Goal: Task Accomplishment & Management: Use online tool/utility

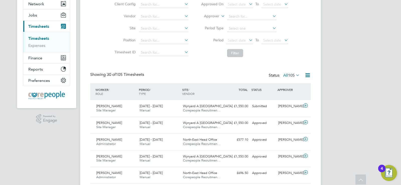
click at [33, 38] on link "Timesheets" at bounding box center [38, 38] width 21 height 5
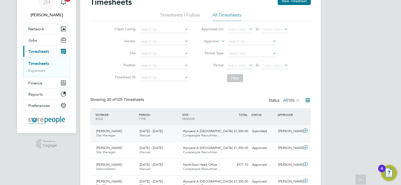
click at [109, 132] on span "[PERSON_NAME]" at bounding box center [109, 131] width 26 height 4
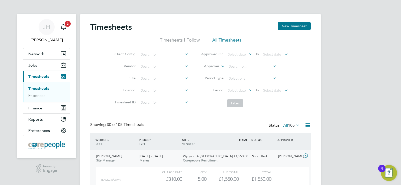
click at [34, 77] on span "Timesheets" at bounding box center [38, 76] width 21 height 5
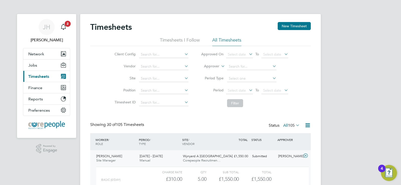
click at [38, 77] on span "Timesheets" at bounding box center [38, 76] width 21 height 5
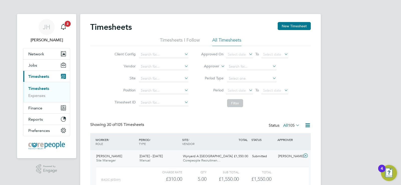
click at [38, 87] on link "Timesheets" at bounding box center [38, 88] width 21 height 5
click at [40, 78] on span "Timesheets" at bounding box center [38, 76] width 21 height 5
click at [61, 25] on icon "Main navigation" at bounding box center [63, 27] width 6 height 6
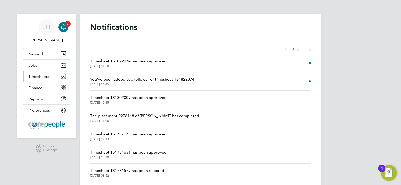
click at [39, 75] on span "Timesheets" at bounding box center [38, 76] width 21 height 5
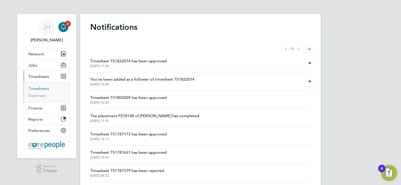
click at [36, 88] on link "Timesheets" at bounding box center [38, 88] width 21 height 5
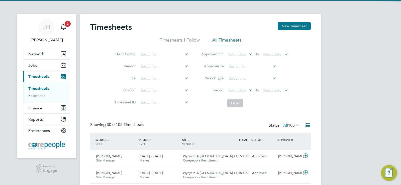
scroll to position [13, 44]
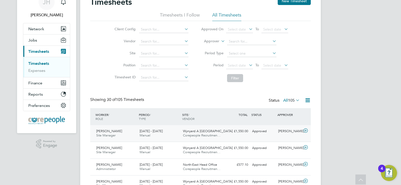
click at [105, 130] on span "[PERSON_NAME]" at bounding box center [109, 131] width 26 height 4
